Goal: Find specific page/section: Find specific page/section

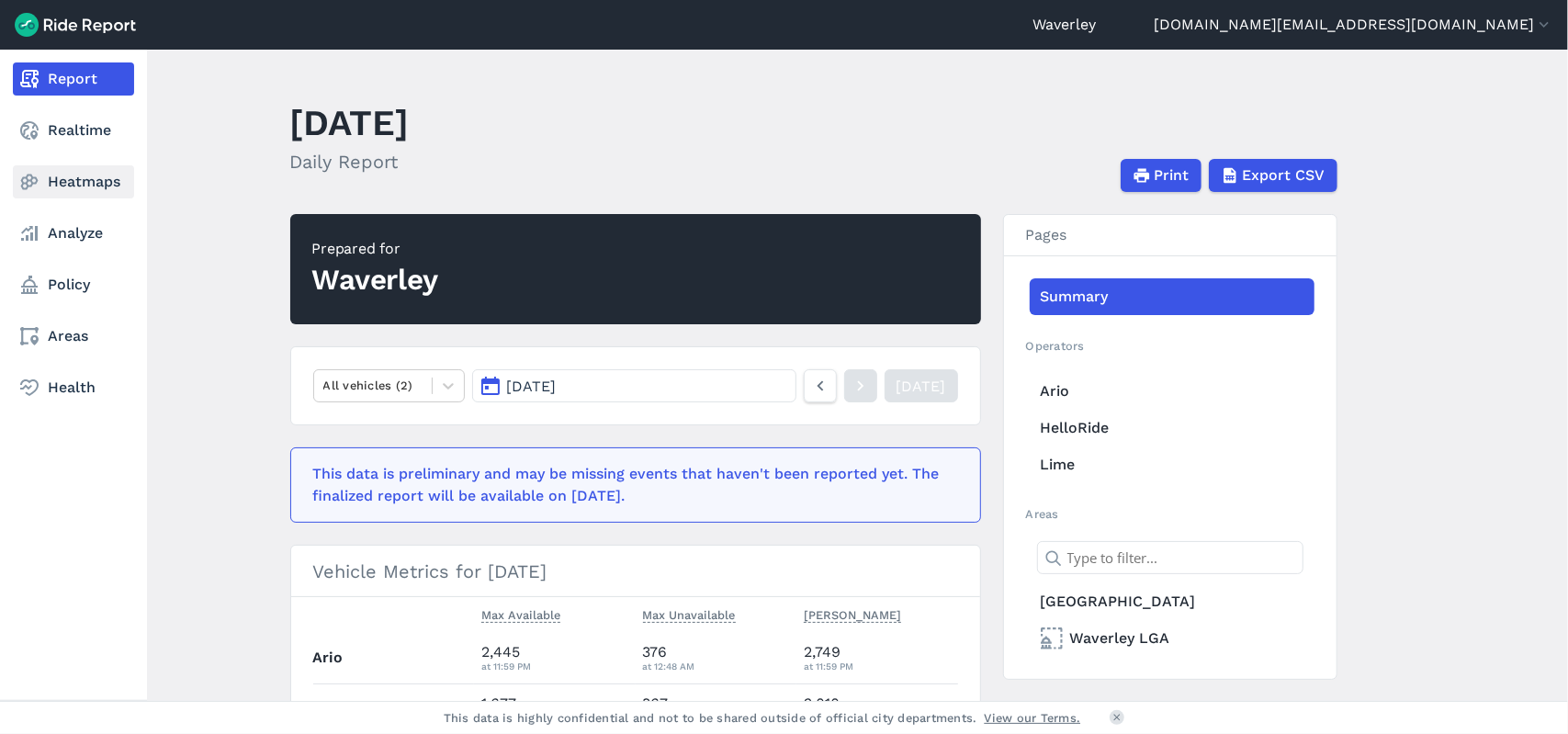
click at [81, 186] on link "Heatmaps" at bounding box center [73, 182] width 121 height 33
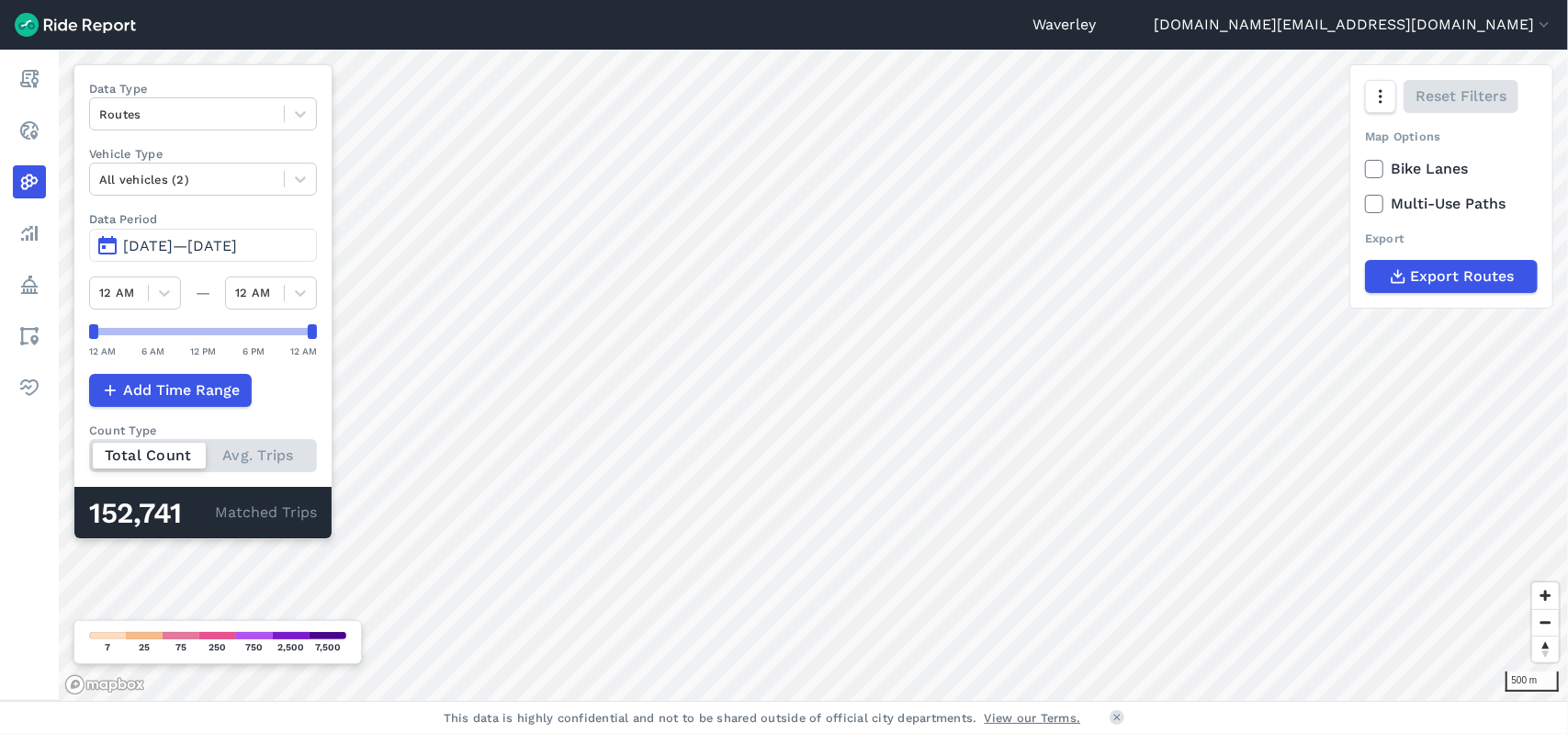
click at [616, 733] on html "Waverley [PERSON_NAME][DOMAIN_NAME][EMAIL_ADDRESS][DOMAIN_NAME] Settings Terms …" at bounding box center [784, 367] width 1568 height 734
click at [1548, 623] on span "Zoom out" at bounding box center [1546, 623] width 27 height 26
